Goal: Information Seeking & Learning: Learn about a topic

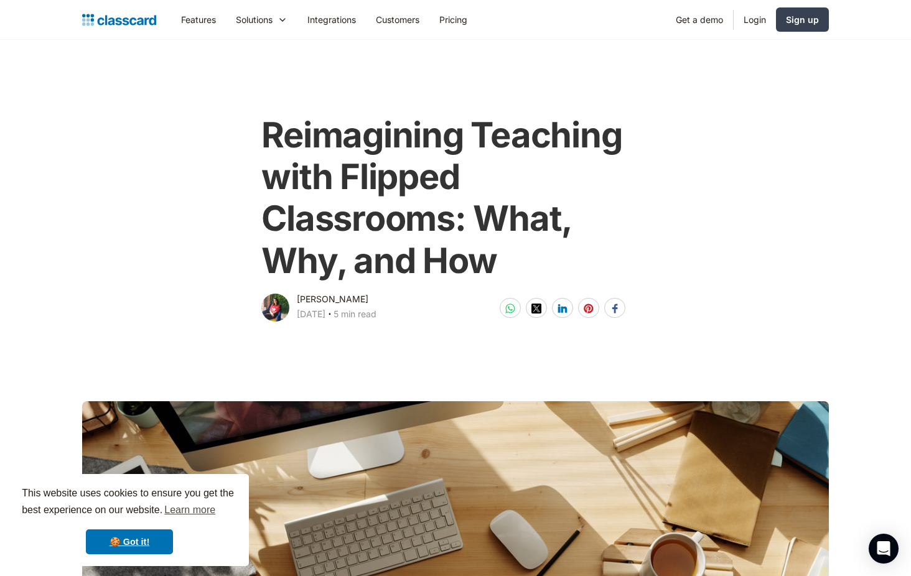
drag, startPoint x: 351, startPoint y: 12, endPoint x: 152, endPoint y: 101, distance: 218.2
click at [152, 101] on main "Reimagining Teaching with Flipped Classrooms: What, Why, and How Shreelekha Sin…" at bounding box center [455, 182] width 911 height 284
click at [646, 261] on h1 "Reimagining Teaching with Flipped Classrooms: What, Why, and How" at bounding box center [455, 198] width 388 height 167
